Goal: Contribute content: Add original content to the website for others to see

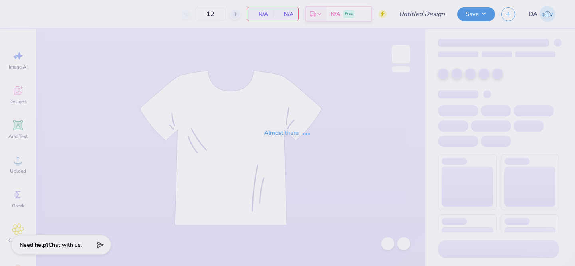
type input "Mock rock 2025"
type input "100"
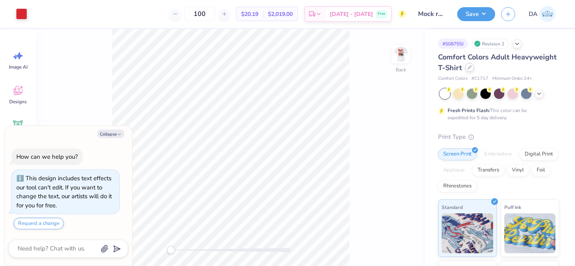
click at [468, 68] on icon at bounding box center [469, 67] width 4 height 4
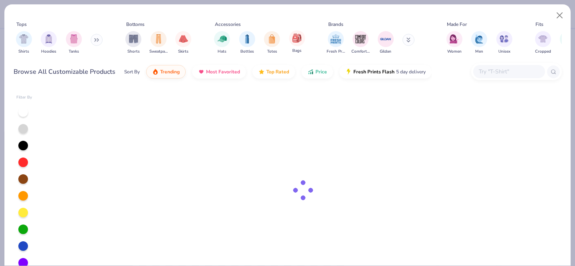
type textarea "x"
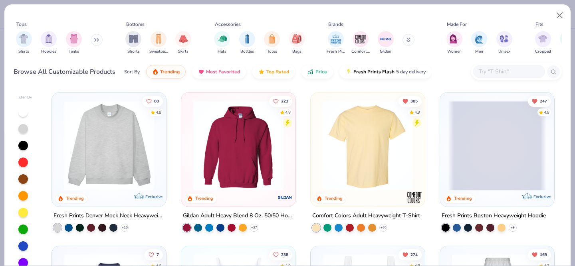
click at [477, 73] on div at bounding box center [509, 71] width 72 height 13
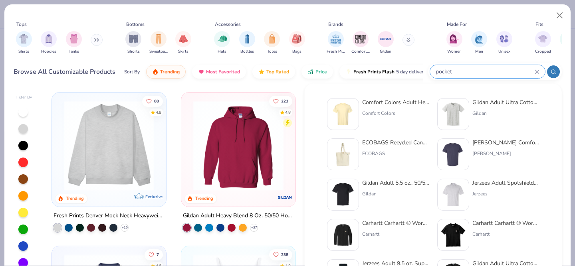
type input "pocket"
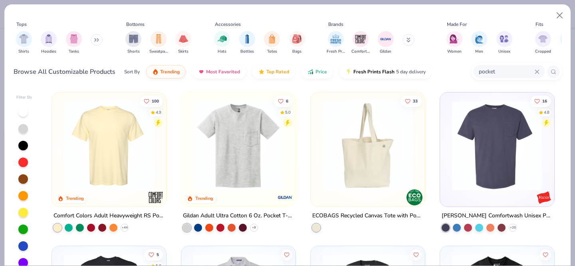
click at [540, 71] on div "pocket" at bounding box center [509, 71] width 72 height 13
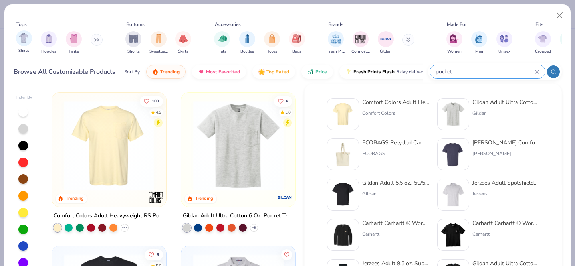
click at [16, 43] on div "Shirts" at bounding box center [24, 42] width 16 height 24
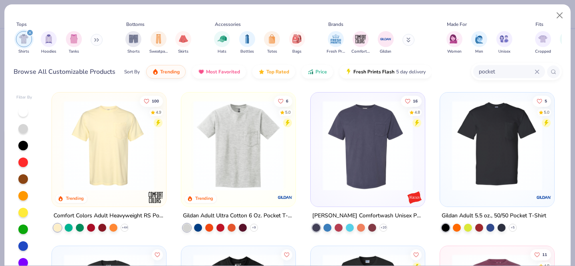
click at [112, 152] on img at bounding box center [109, 146] width 98 height 90
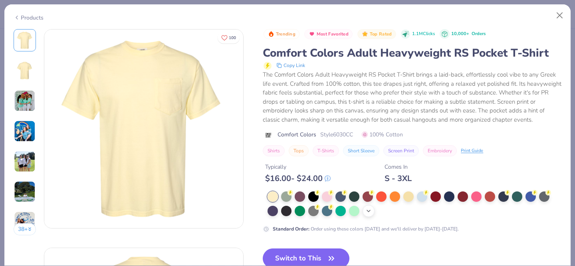
click at [370, 211] on icon at bounding box center [368, 211] width 6 height 6
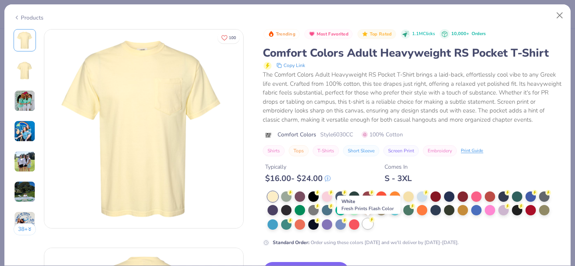
click at [373, 226] on div at bounding box center [367, 224] width 10 height 10
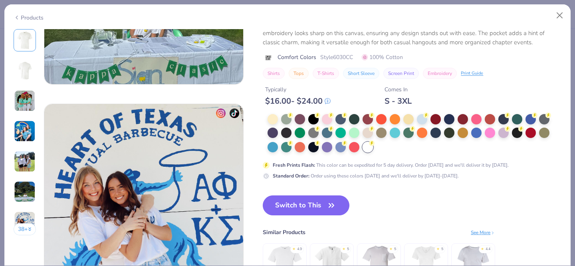
scroll to position [1239, 0]
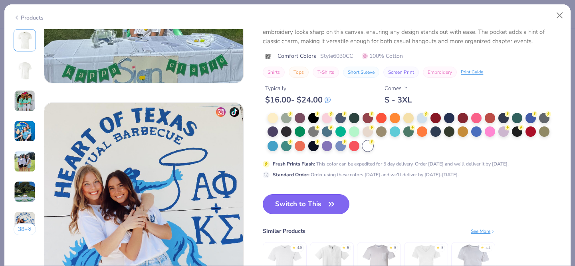
click at [326, 206] on icon "button" at bounding box center [331, 204] width 11 height 11
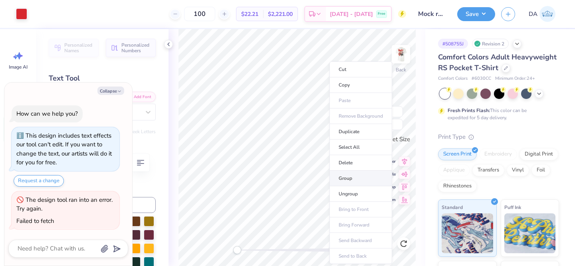
click at [353, 178] on li "Group" at bounding box center [360, 179] width 63 height 16
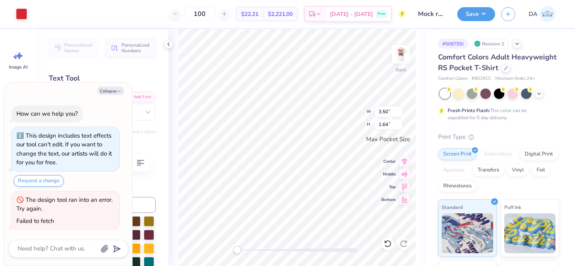
type textarea "x"
type input "3.44"
type input "1.61"
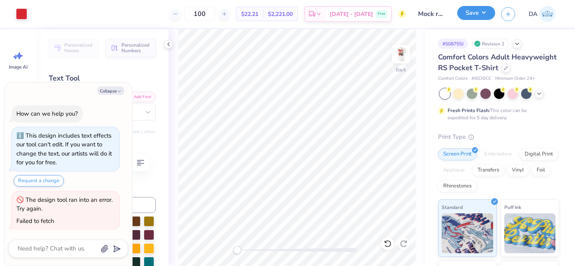
click at [478, 17] on button "Save" at bounding box center [476, 13] width 38 height 14
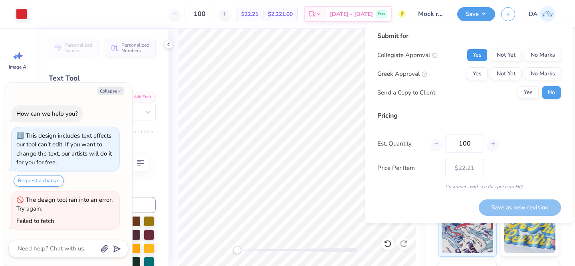
click at [472, 55] on button "Yes" at bounding box center [476, 55] width 21 height 13
click at [549, 54] on button "No Marks" at bounding box center [542, 55] width 36 height 13
click at [480, 67] on button "Yes" at bounding box center [476, 73] width 21 height 13
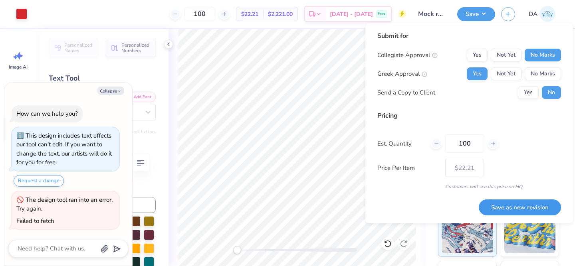
click at [504, 207] on button "Save as new revision" at bounding box center [519, 208] width 82 height 16
type textarea "x"
type input "– –"
type textarea "x"
type input "$22.21"
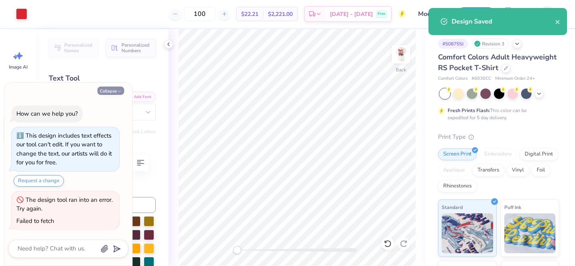
click at [117, 92] on icon "button" at bounding box center [119, 91] width 5 height 5
type textarea "x"
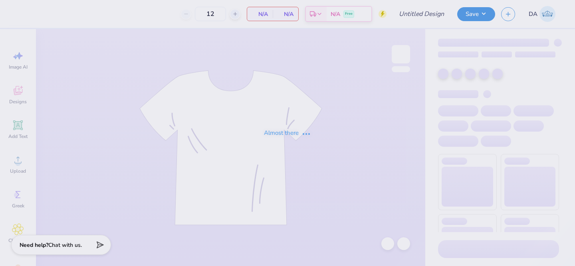
type input "Mock rock 2025"
type input "100"
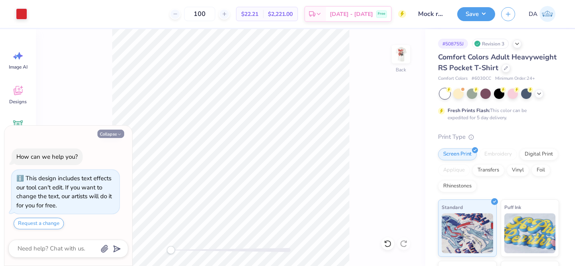
click at [114, 134] on button "Collapse" at bounding box center [110, 134] width 27 height 8
type textarea "x"
